Goal: Find specific page/section: Find specific page/section

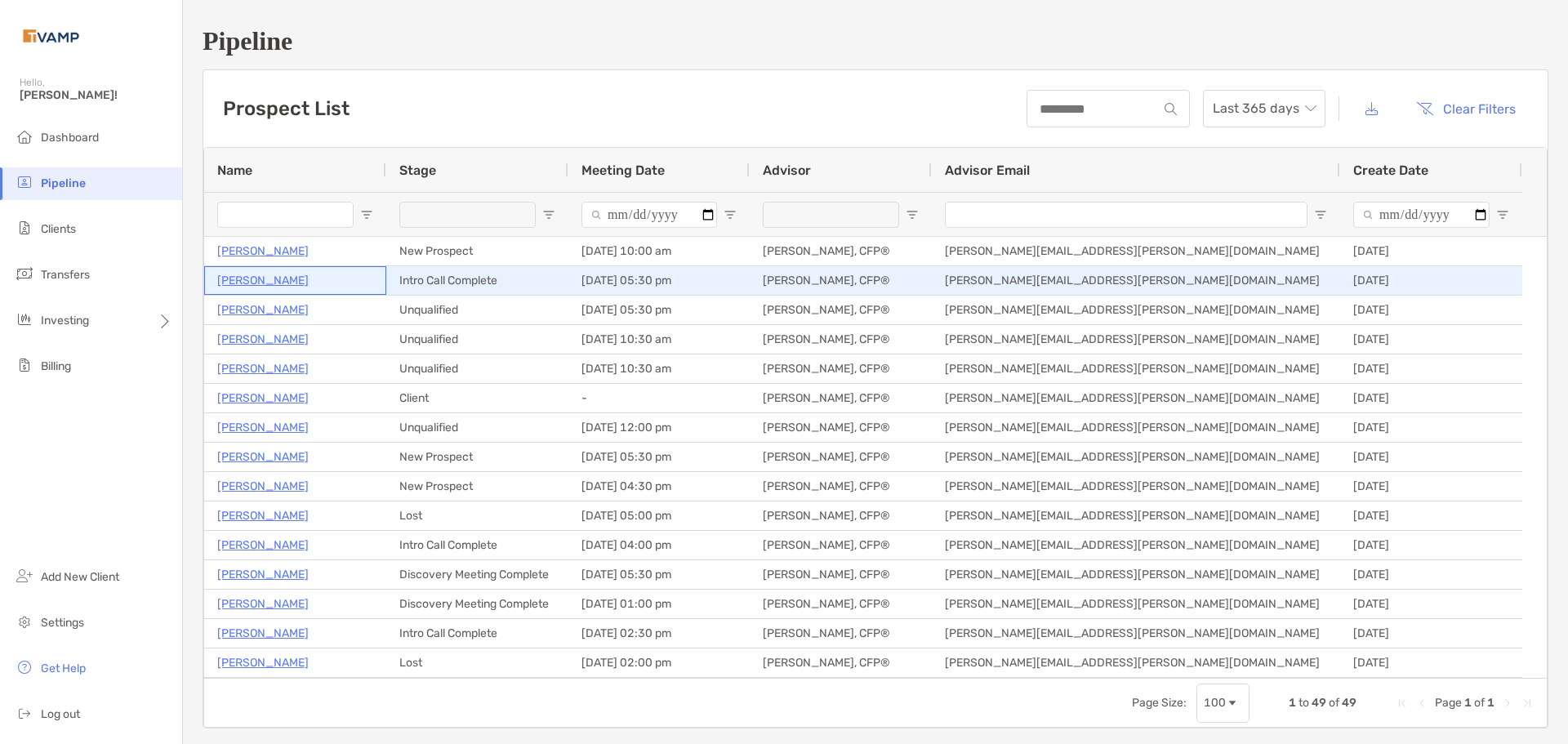
click at [269, 282] on p "[PERSON_NAME]" at bounding box center [263, 281] width 92 height 21
click at [286, 280] on p "[PERSON_NAME]" at bounding box center [263, 281] width 92 height 21
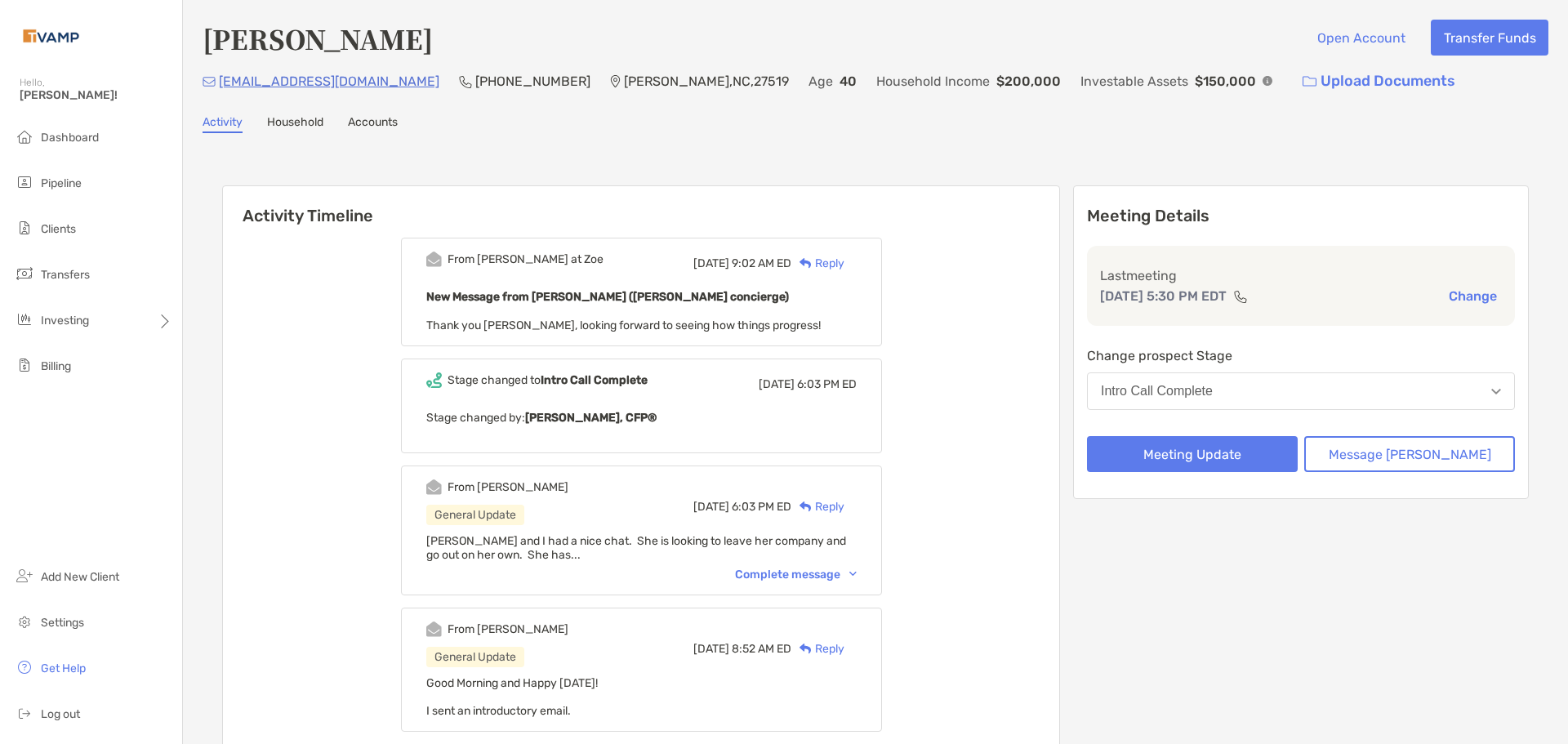
click at [847, 575] on div "Complete message" at bounding box center [796, 575] width 122 height 14
